Goal: Information Seeking & Learning: Learn about a topic

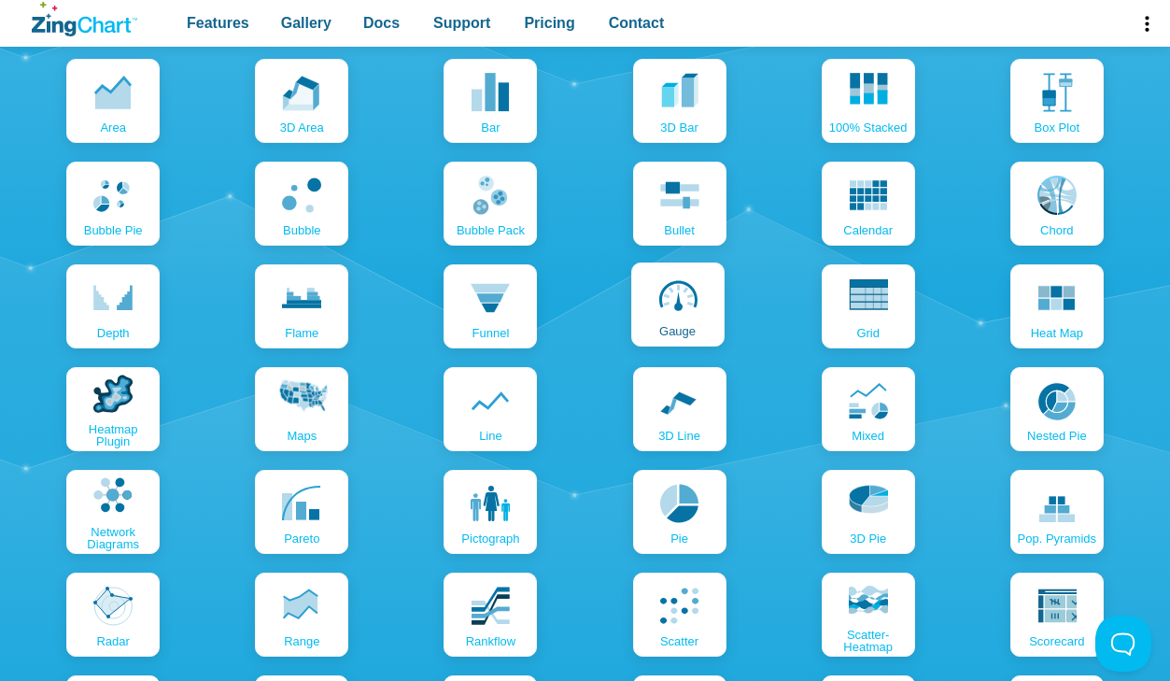
scroll to position [2000, 0]
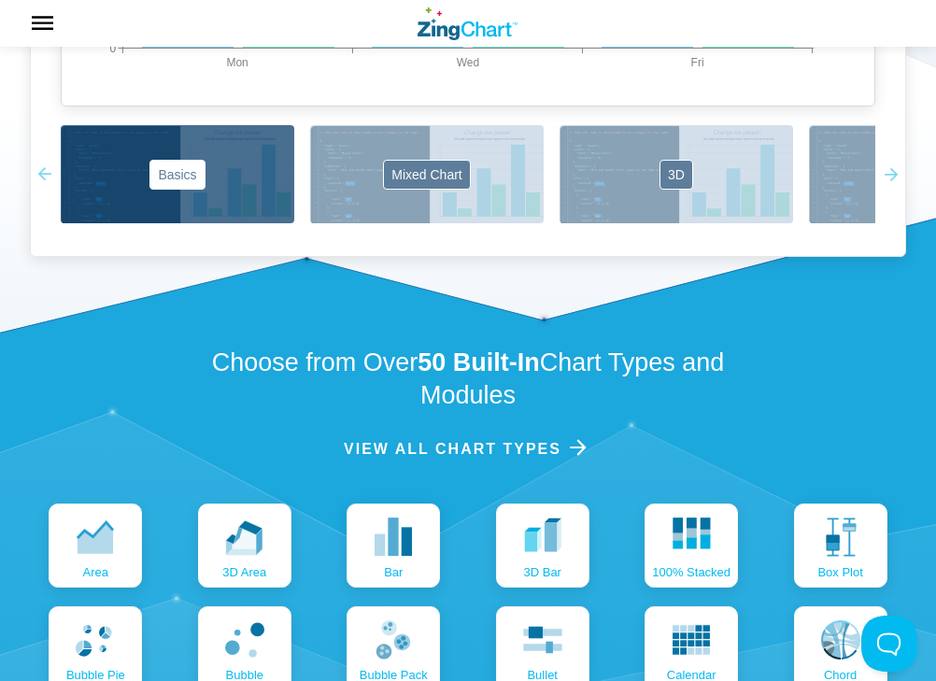
scroll to position [2706, 0]
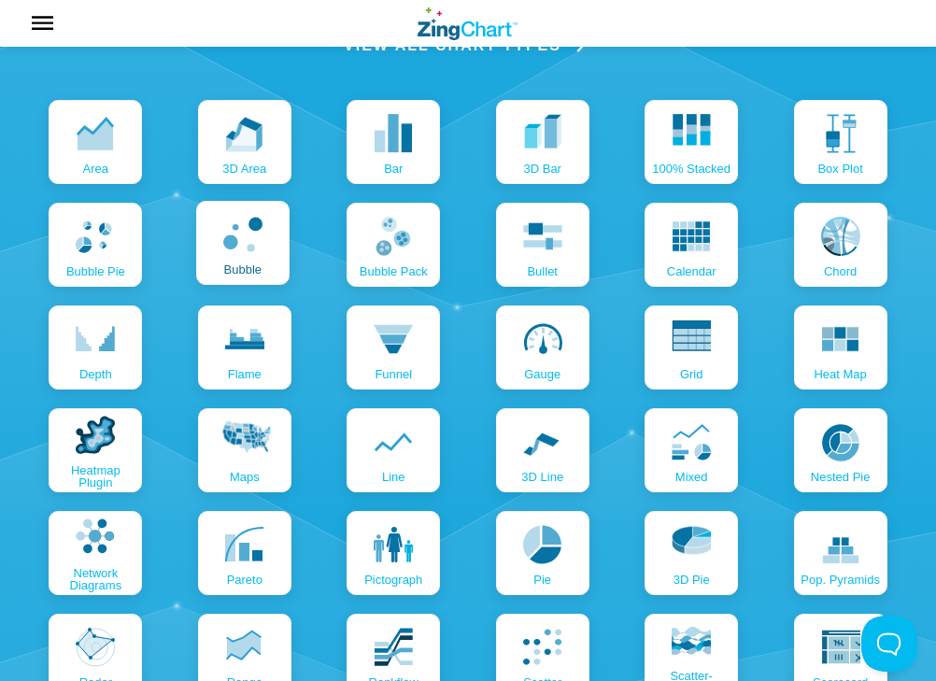
click at [260, 246] on icon "App Content" at bounding box center [242, 234] width 39 height 39
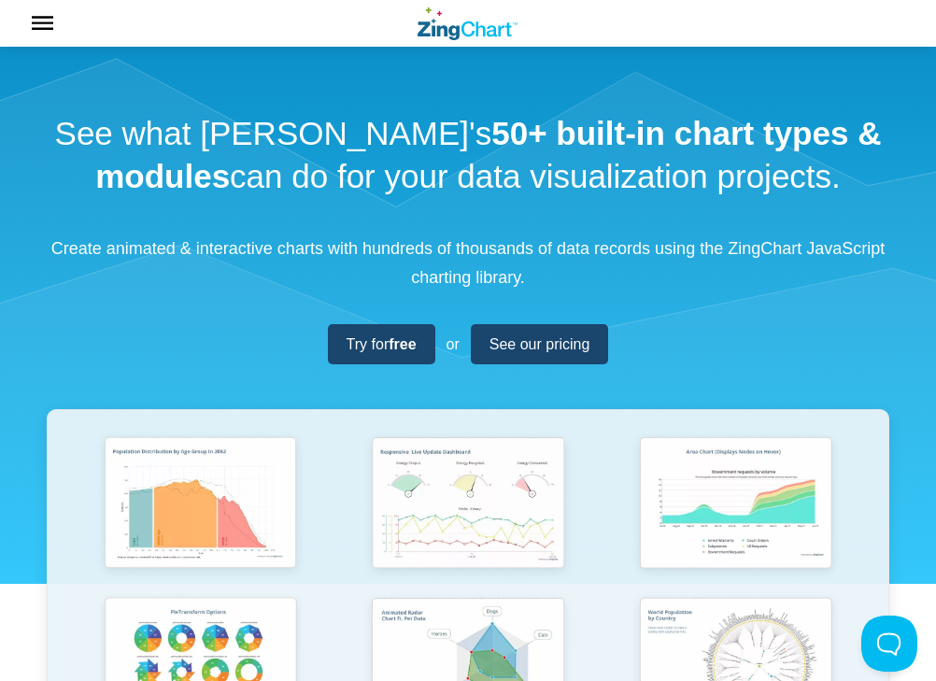
click at [531, 239] on p "Create animated & interactive charts with hundreds of thousands of data records…" at bounding box center [468, 262] width 842 height 57
